Goal: Information Seeking & Learning: Learn about a topic

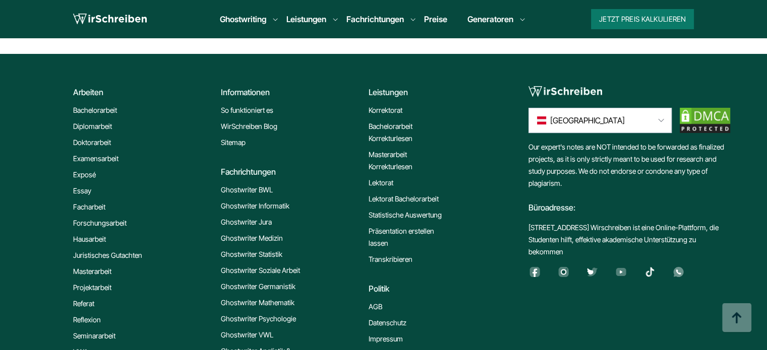
scroll to position [7868, 0]
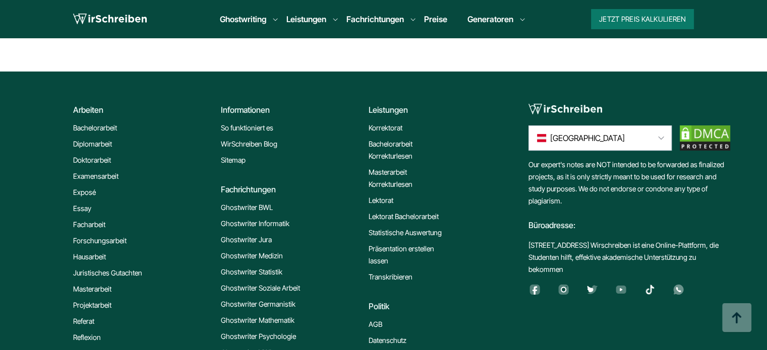
copy div "Informationen"
drag, startPoint x: 272, startPoint y: 65, endPoint x: 219, endPoint y: 65, distance: 52.4
click at [219, 92] on div "Arbeiten Bachelorarbeit Diplomarbeit Doktorarbeit Examensarbeit Exposé Essay Fa…" at bounding box center [290, 294] width 435 height 404
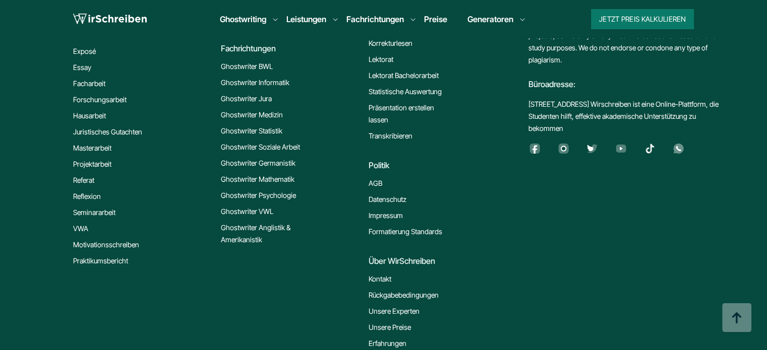
scroll to position [8070, 0]
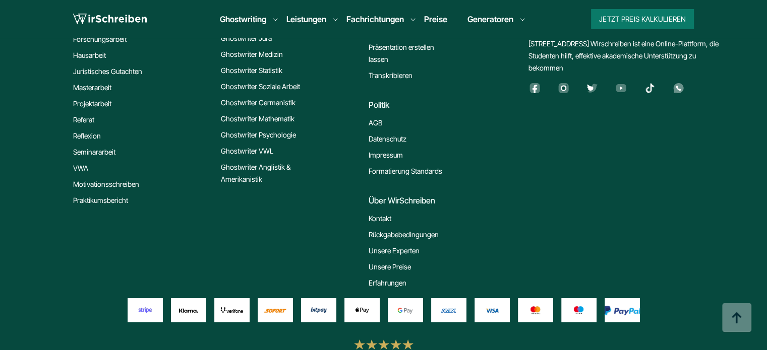
copy div "Über WirSchreiben"
drag, startPoint x: 438, startPoint y: 153, endPoint x: 365, endPoint y: 158, distance: 72.7
click at [365, 158] on div "Arbeiten Bachelorarbeit Diplomarbeit Doktorarbeit Examensarbeit Exposé Essay Fa…" at bounding box center [290, 92] width 435 height 404
click at [446, 195] on div "Über WirSchreiben" at bounding box center [438, 201] width 140 height 12
click at [396, 195] on div "Über WirSchreiben" at bounding box center [438, 201] width 140 height 12
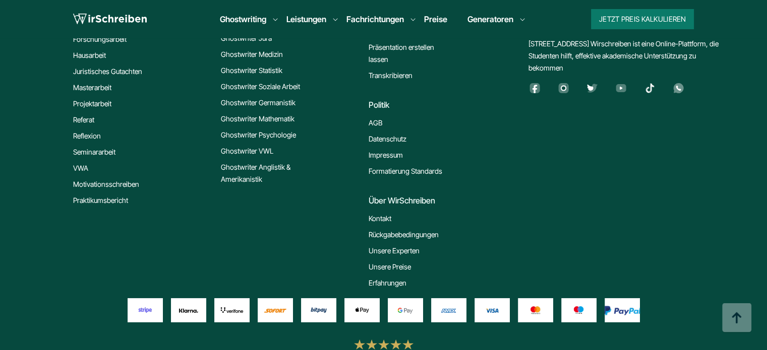
click at [389, 195] on div "Über WirSchreiben" at bounding box center [438, 201] width 140 height 12
copy div "Über"
drag, startPoint x: 389, startPoint y: 153, endPoint x: 367, endPoint y: 156, distance: 22.0
click at [367, 156] on div "Arbeiten Bachelorarbeit Diplomarbeit Doktorarbeit Examensarbeit Exposé Essay Fa…" at bounding box center [290, 92] width 435 height 404
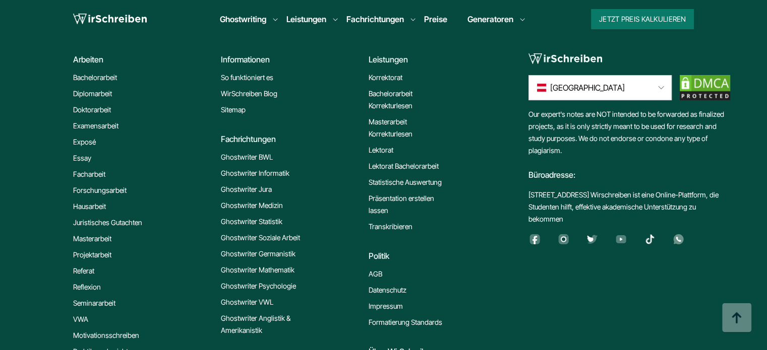
scroll to position [7868, 0]
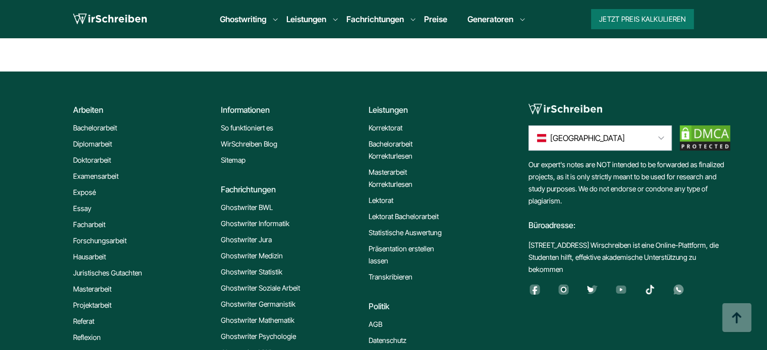
drag, startPoint x: 67, startPoint y: 60, endPoint x: 107, endPoint y: 60, distance: 40.8
click at [107, 92] on div "Arbeiten Bachelorarbeit Diplomarbeit Doktorarbeit Examensarbeit Exposé Essay Fa…" at bounding box center [383, 338] width 645 height 493
copy div "Arbeiten"
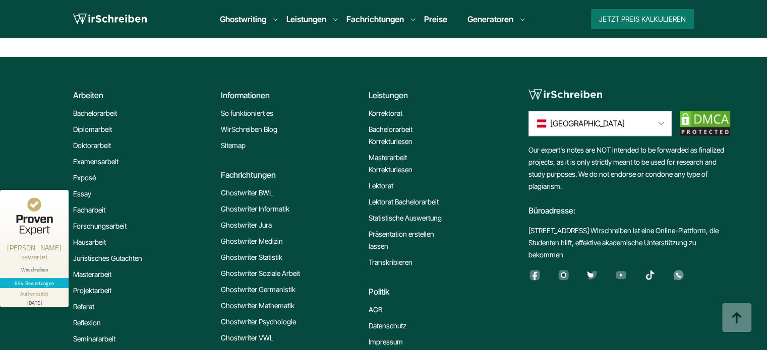
scroll to position [8512, 0]
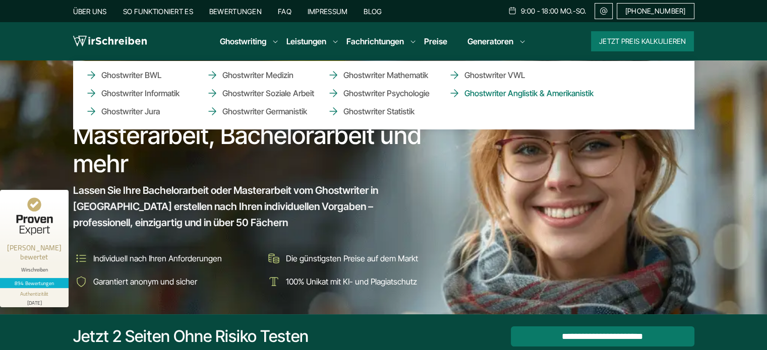
click at [515, 89] on link "Ghostwriter Anglistik & Amerikanistik" at bounding box center [498, 93] width 101 height 12
